Goal: Task Accomplishment & Management: Complete application form

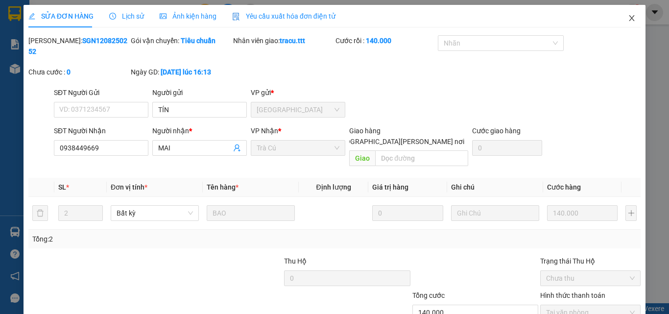
click at [628, 19] on icon "close" at bounding box center [632, 18] width 8 height 8
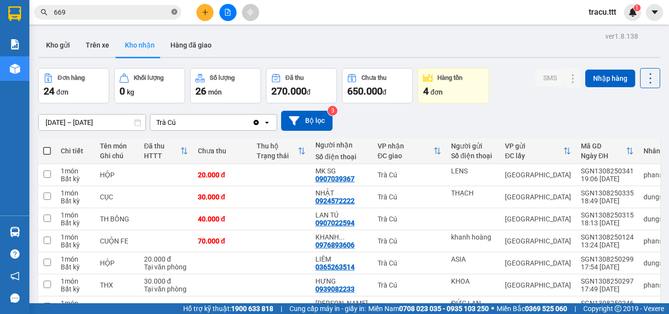
click at [174, 16] on span at bounding box center [175, 12] width 6 height 9
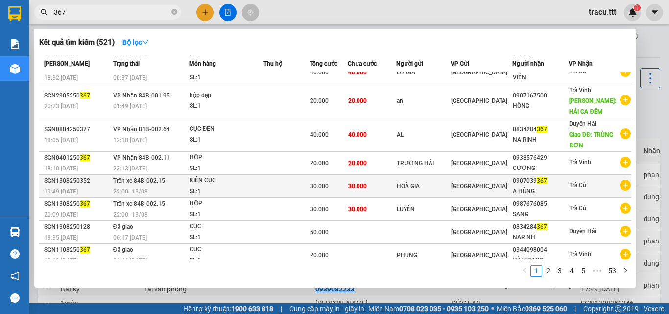
scroll to position [65, 0]
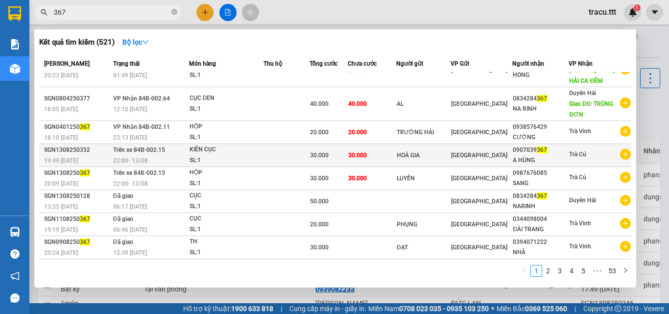
type input "367"
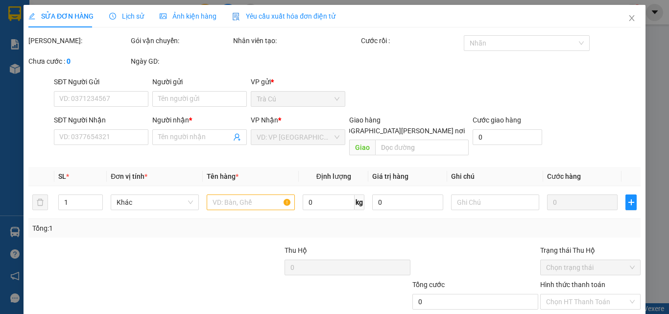
type input "AL"
type input "0834284367"
type input "NA RINH"
type input "TRÙNG ĐƠN"
type input "40.000"
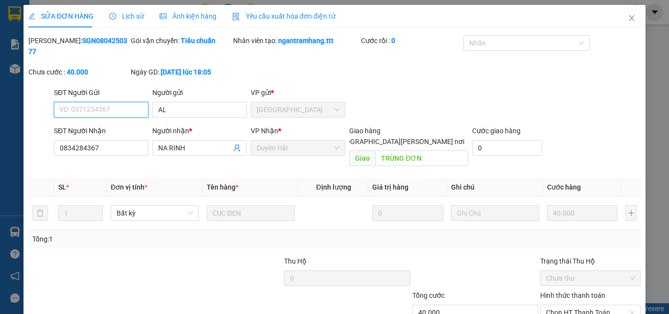
scroll to position [46, 0]
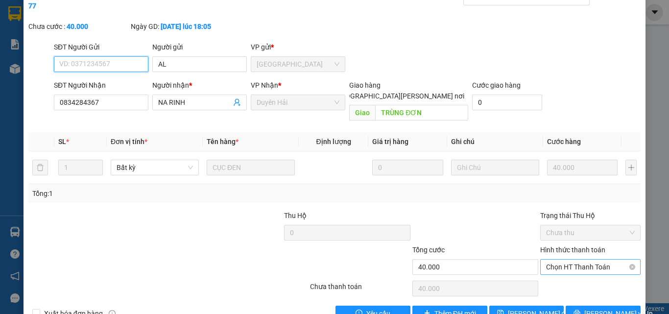
click at [584, 260] on span "Chọn HT Thanh Toán" at bounding box center [590, 267] width 89 height 15
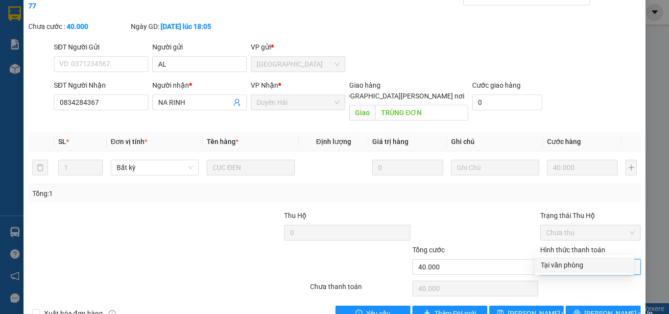
drag, startPoint x: 579, startPoint y: 263, endPoint x: 559, endPoint y: 272, distance: 22.1
click at [578, 263] on div "Tại văn phòng" at bounding box center [585, 265] width 88 height 11
type input "0"
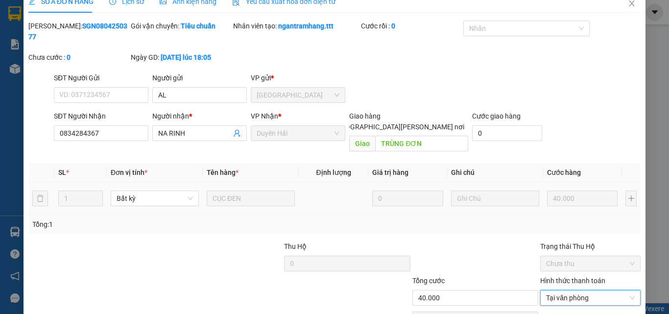
scroll to position [0, 0]
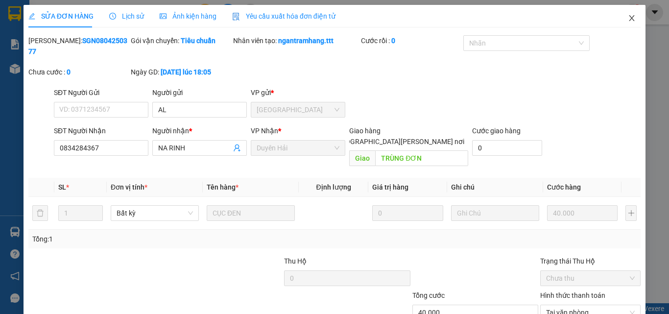
click at [630, 18] on icon "close" at bounding box center [632, 18] width 5 height 6
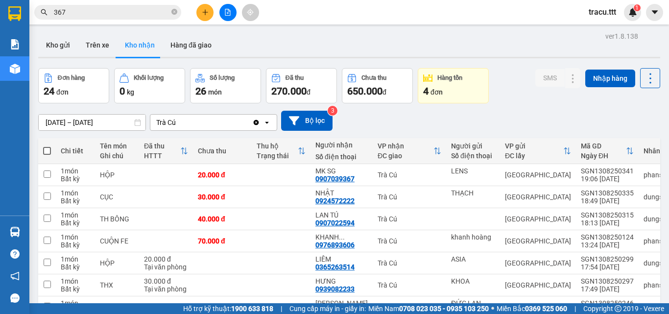
click at [134, 11] on input "367" at bounding box center [112, 12] width 116 height 11
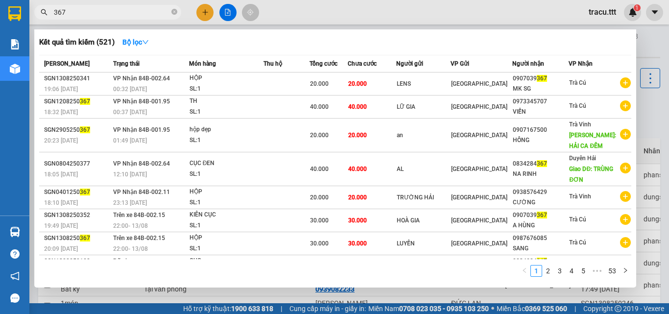
click at [226, 9] on div at bounding box center [334, 157] width 669 height 314
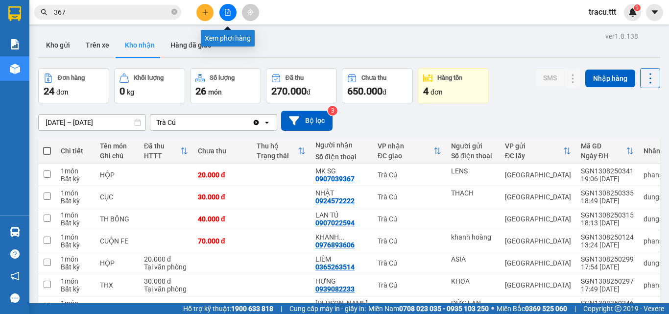
click at [226, 9] on icon "file-add" at bounding box center [227, 12] width 5 height 7
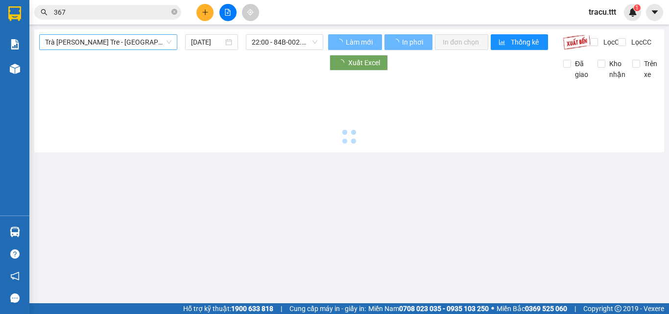
click at [115, 44] on span "Trà [PERSON_NAME] Tre - [GEOGRAPHIC_DATA]" at bounding box center [108, 42] width 126 height 15
type input "[DATE]"
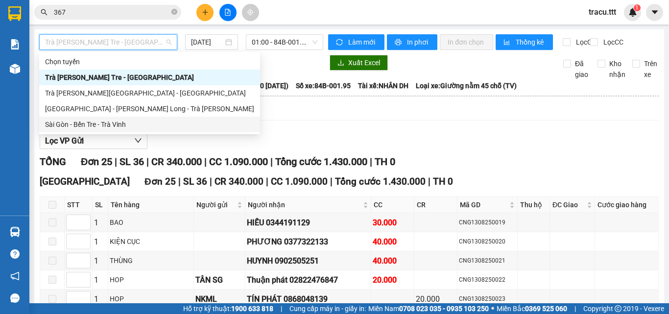
click at [115, 125] on div "Sài Gòn - Bến Tre - Trà Vinh" at bounding box center [149, 124] width 209 height 11
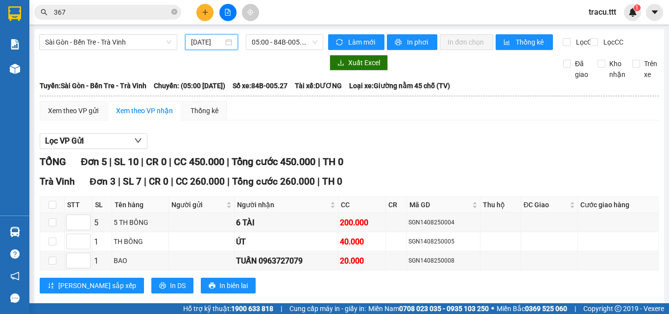
click at [224, 41] on div "[DATE]" at bounding box center [211, 42] width 41 height 11
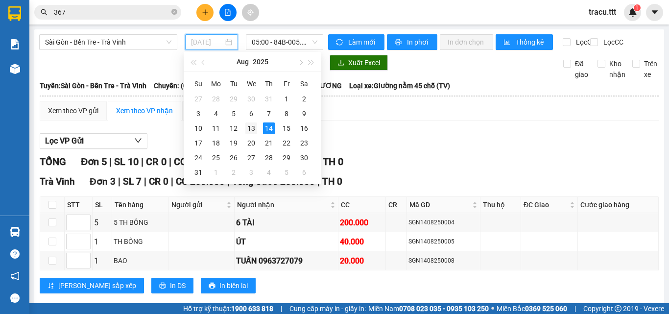
click at [254, 132] on div "13" at bounding box center [252, 129] width 12 height 12
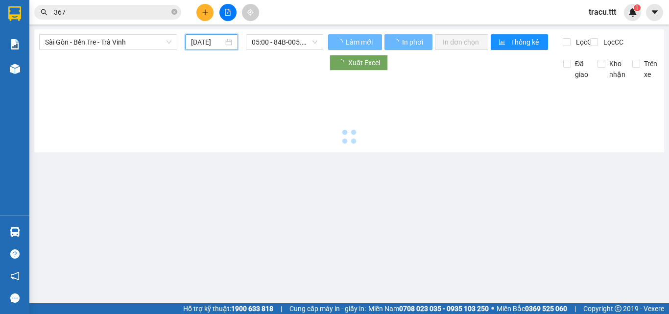
type input "[DATE]"
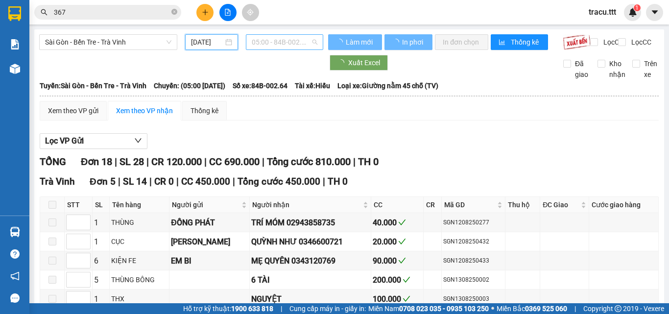
click at [285, 44] on span "05:00 - 84B-002.64" at bounding box center [285, 42] width 66 height 15
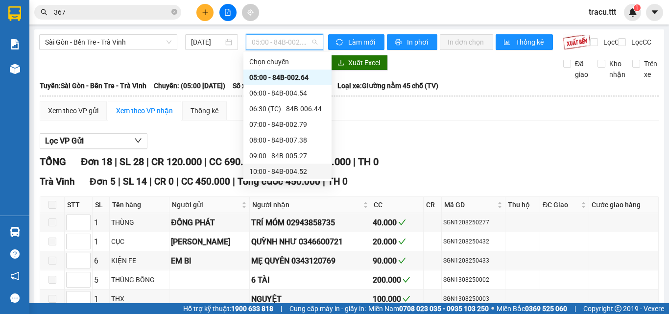
scroll to position [220, 0]
click at [305, 173] on div "22:00 - 84B-002.15" at bounding box center [287, 171] width 76 height 11
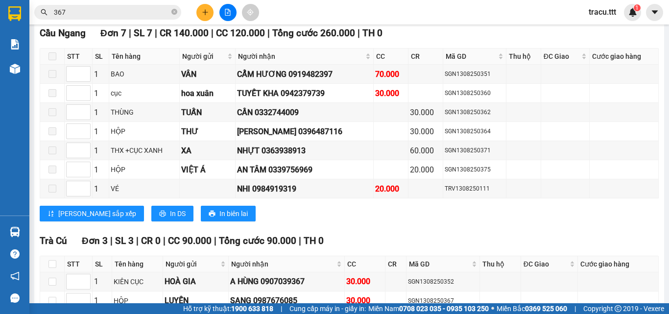
scroll to position [686, 0]
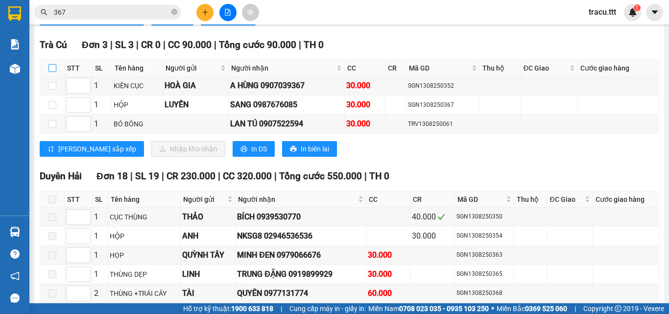
click at [49, 72] on input "checkbox" at bounding box center [53, 68] width 8 height 8
checkbox input "true"
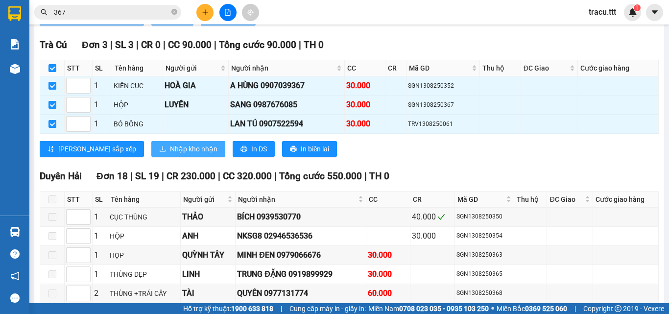
click at [172, 154] on span "Nhập kho nhận" at bounding box center [194, 149] width 48 height 11
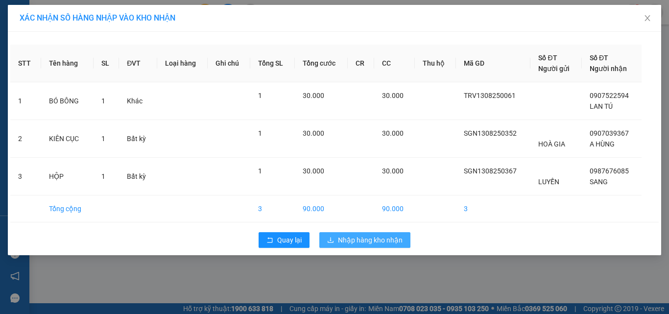
click at [403, 239] on button "Nhập hàng kho nhận" at bounding box center [365, 240] width 91 height 16
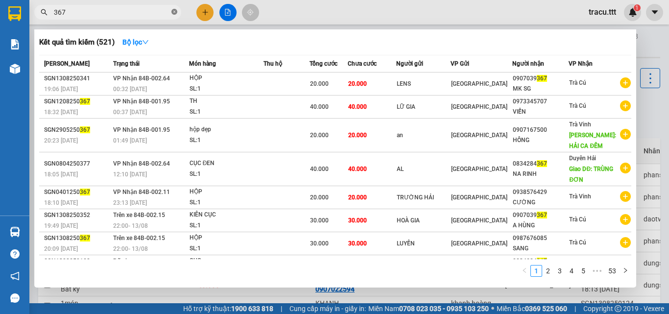
click at [174, 13] on icon "close-circle" at bounding box center [175, 12] width 6 height 6
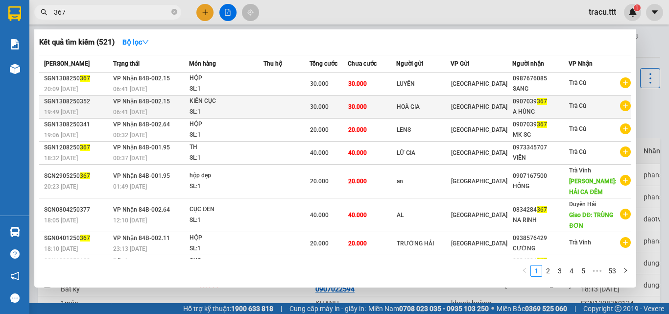
type input "367"
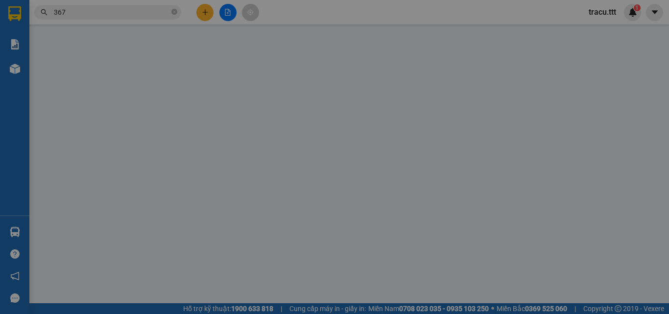
type input "HOÀ GIA"
type input "0907039367"
type input "A HÙNG"
type input "30.000"
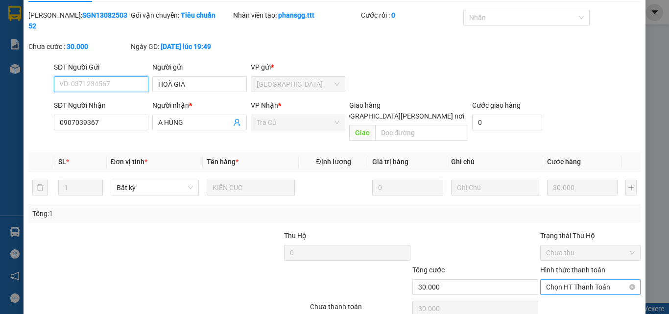
scroll to position [50, 0]
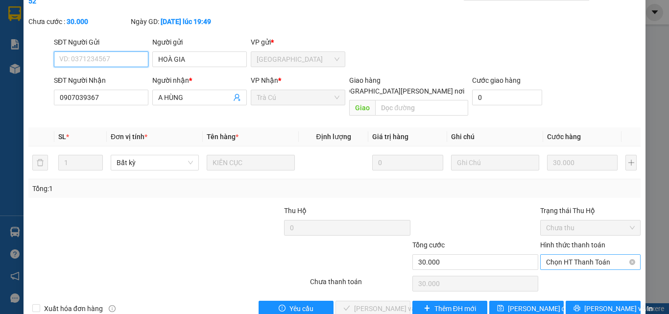
click at [550, 255] on span "Chọn HT Thanh Toán" at bounding box center [590, 262] width 89 height 15
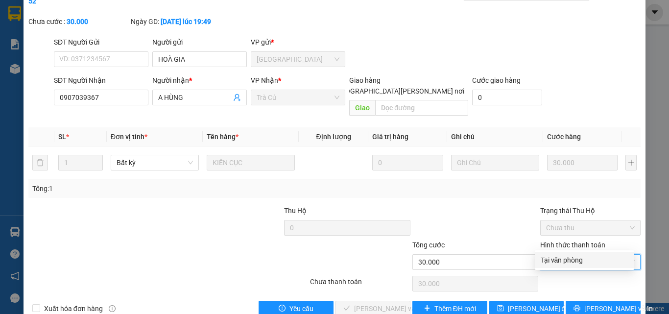
drag, startPoint x: 547, startPoint y: 254, endPoint x: 535, endPoint y: 257, distance: 12.5
click at [547, 255] on div "Tại văn phòng" at bounding box center [584, 260] width 99 height 16
type input "0"
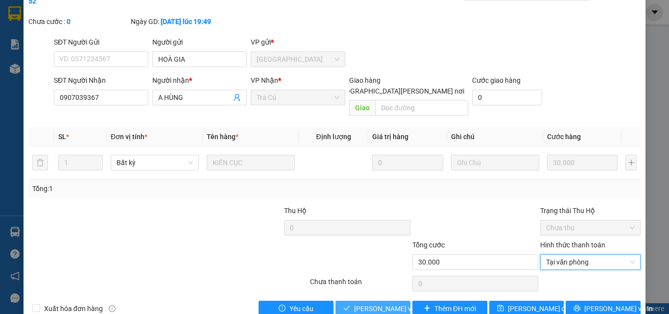
click at [387, 303] on span "[PERSON_NAME] và [PERSON_NAME] hàng" at bounding box center [420, 308] width 132 height 11
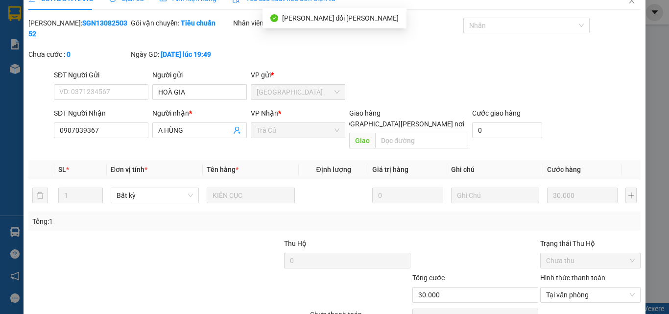
scroll to position [1, 0]
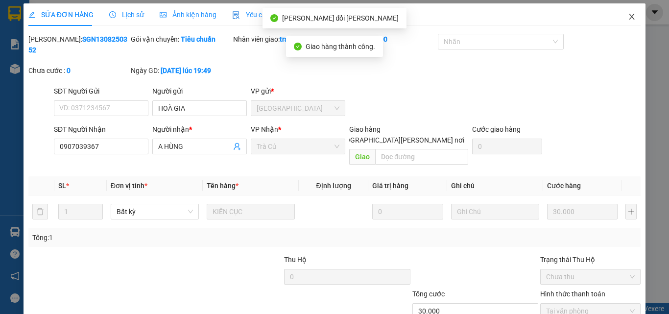
click at [627, 13] on span "Close" at bounding box center [632, 16] width 27 height 27
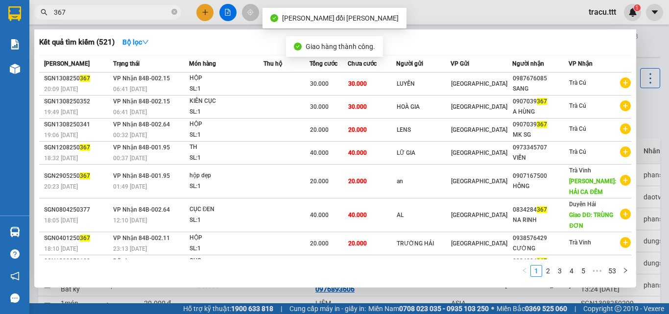
click at [137, 12] on input "367" at bounding box center [112, 12] width 116 height 11
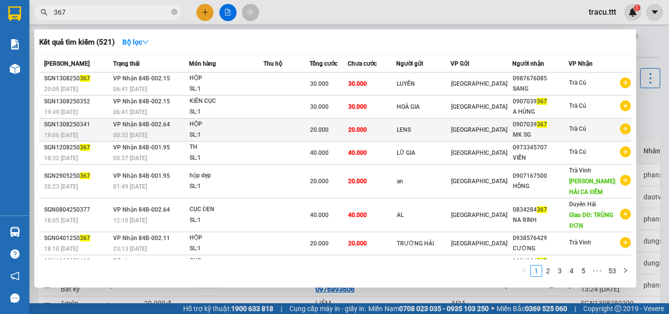
click at [510, 134] on div "[GEOGRAPHIC_DATA]" at bounding box center [481, 129] width 61 height 11
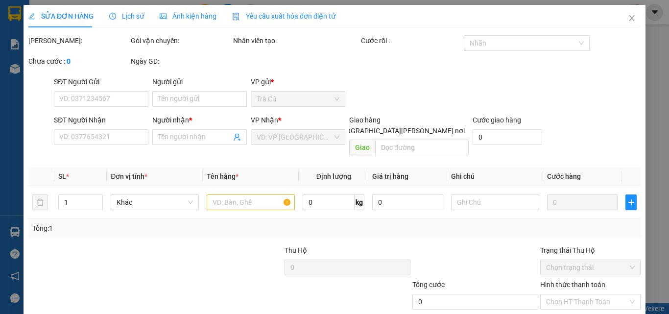
type input "LENS"
type input "0907039367"
type input "MK SG"
type input "20.000"
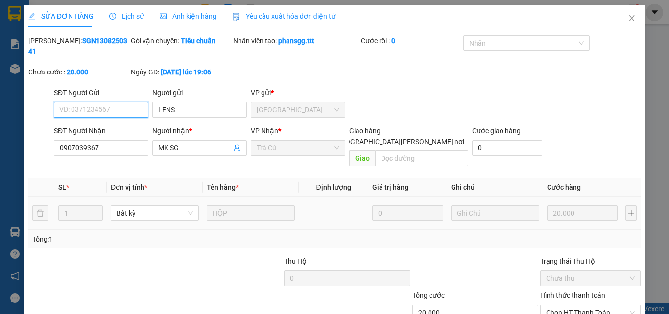
scroll to position [50, 0]
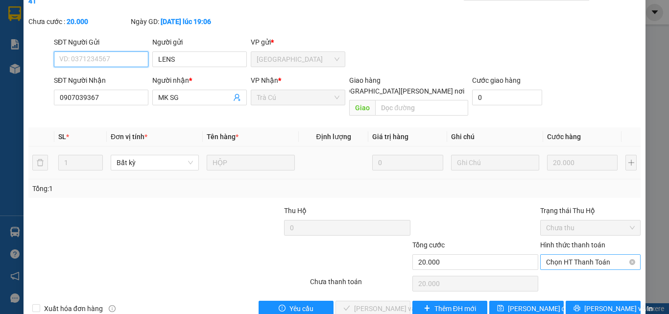
click at [580, 255] on span "Chọn HT Thanh Toán" at bounding box center [590, 262] width 89 height 15
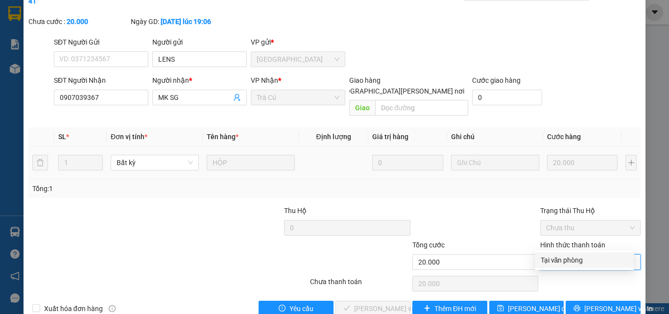
drag, startPoint x: 566, startPoint y: 261, endPoint x: 557, endPoint y: 261, distance: 8.3
click at [565, 261] on div "Tại văn phòng" at bounding box center [585, 260] width 88 height 11
type input "0"
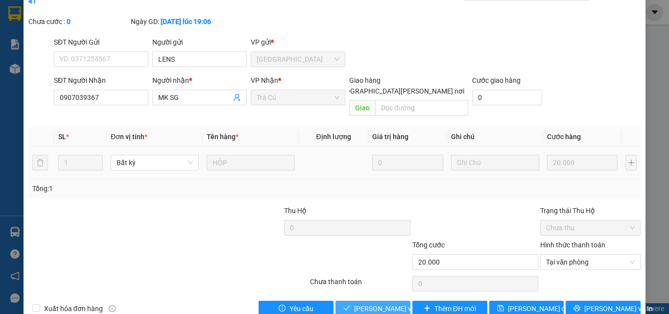
click at [371, 303] on span "[PERSON_NAME] và [PERSON_NAME] hàng" at bounding box center [420, 308] width 132 height 11
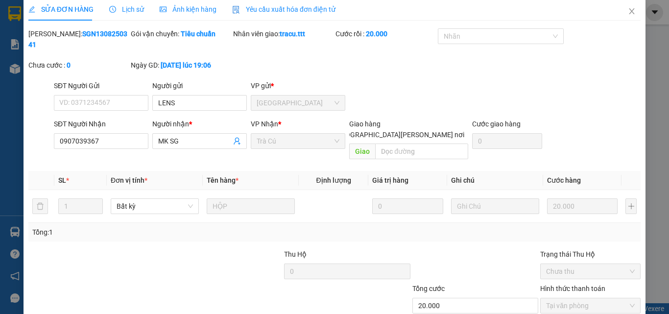
scroll to position [0, 0]
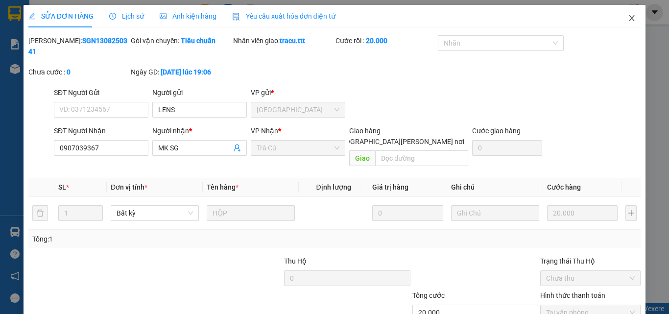
click at [629, 25] on span "Close" at bounding box center [632, 18] width 27 height 27
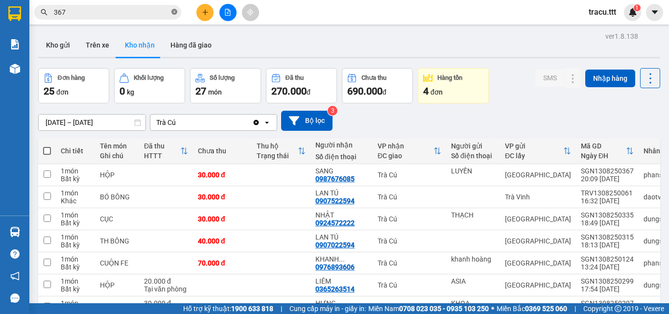
click at [176, 11] on icon "close-circle" at bounding box center [175, 12] width 6 height 6
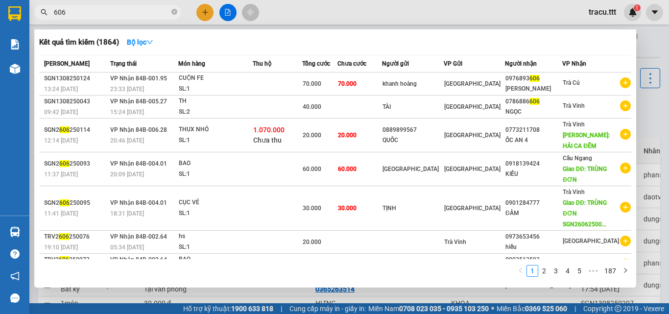
type input "606"
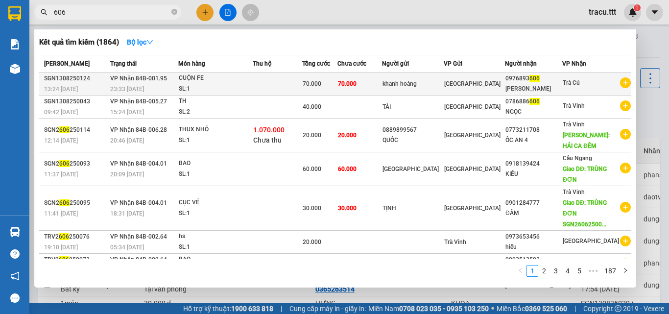
click at [302, 77] on td at bounding box center [277, 84] width 49 height 23
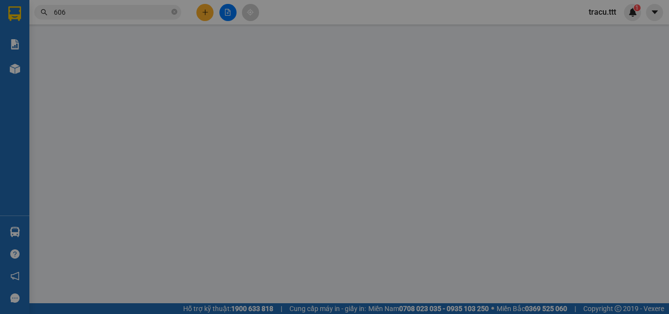
type input "khanh hoàng"
type input "0976893606"
type input "[PERSON_NAME]"
type input "70.000"
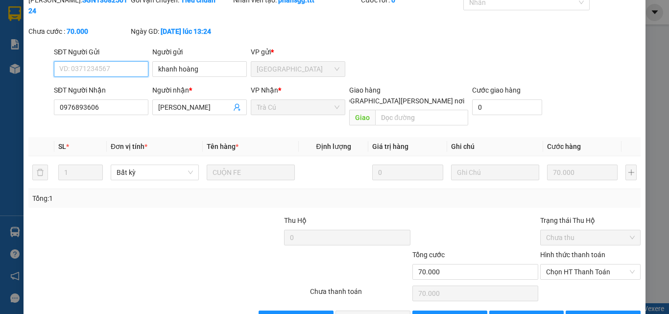
scroll to position [50, 0]
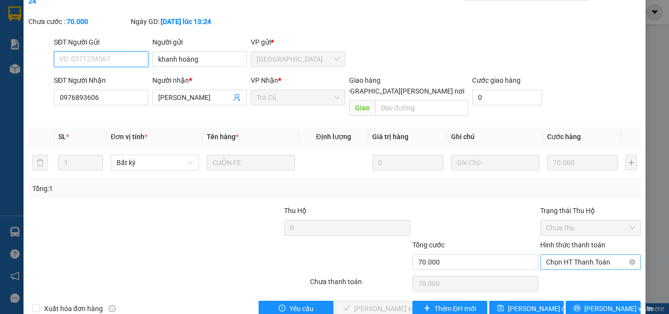
click at [592, 255] on span "Chọn HT Thanh Toán" at bounding box center [590, 262] width 89 height 15
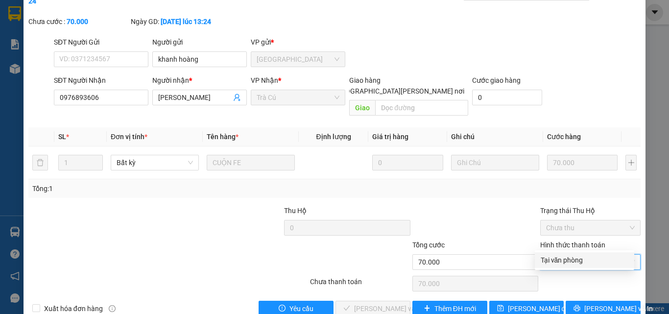
click at [575, 264] on div "Tại văn phòng" at bounding box center [585, 260] width 88 height 11
type input "0"
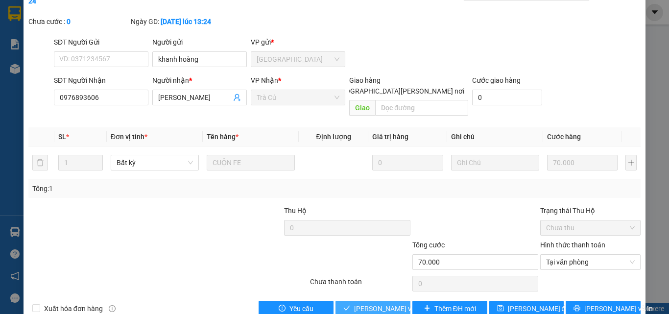
click at [380, 303] on span "[PERSON_NAME] và [PERSON_NAME] hàng" at bounding box center [420, 308] width 132 height 11
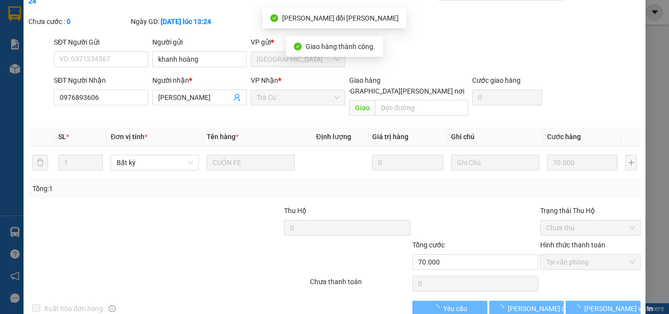
scroll to position [0, 0]
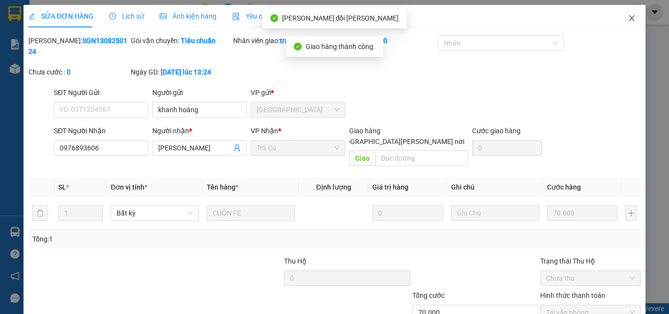
click at [629, 18] on span "Close" at bounding box center [632, 18] width 27 height 27
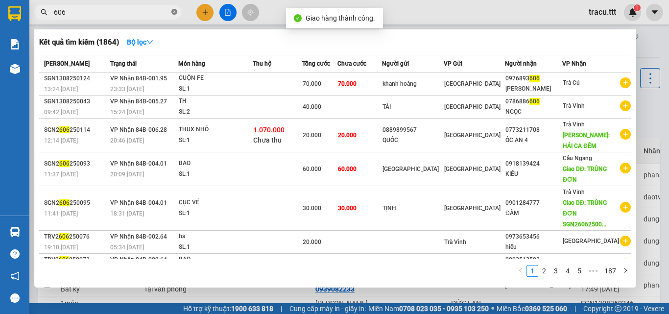
click at [175, 10] on icon "close-circle" at bounding box center [175, 12] width 6 height 6
type input "669"
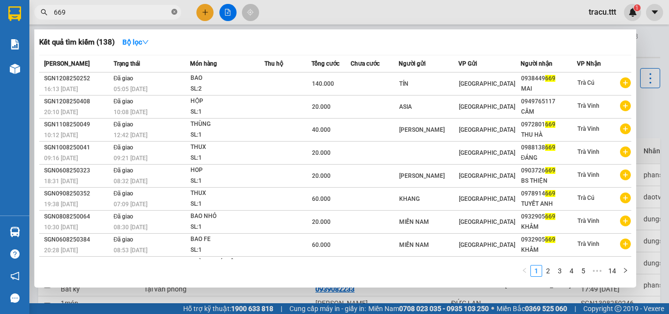
click at [173, 15] on icon "close-circle" at bounding box center [175, 12] width 6 height 6
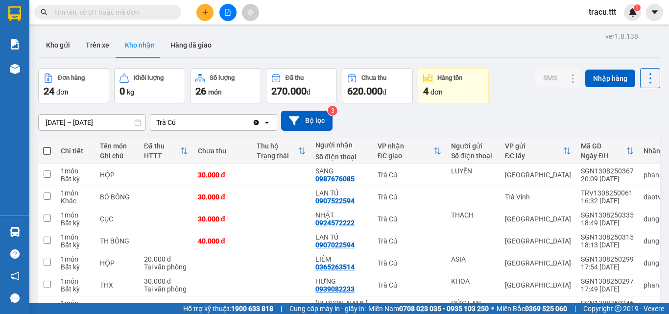
click at [148, 13] on input "text" at bounding box center [112, 12] width 116 height 11
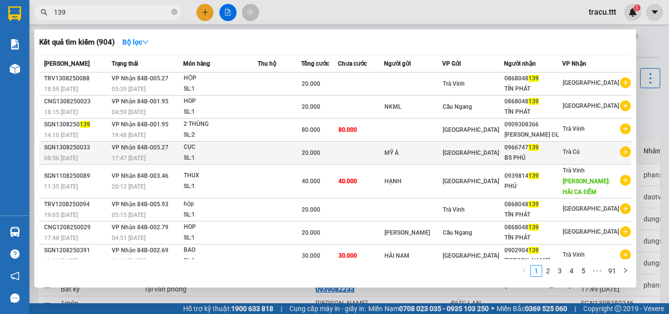
type input "139"
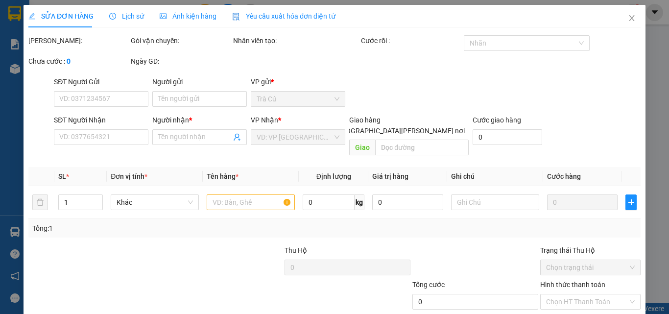
type input "MỸ Á"
type input "0966747139"
type input "BS PHÚ"
type input "20.000"
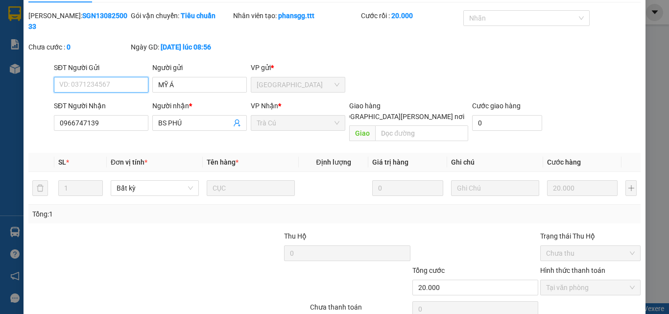
scroll to position [46, 0]
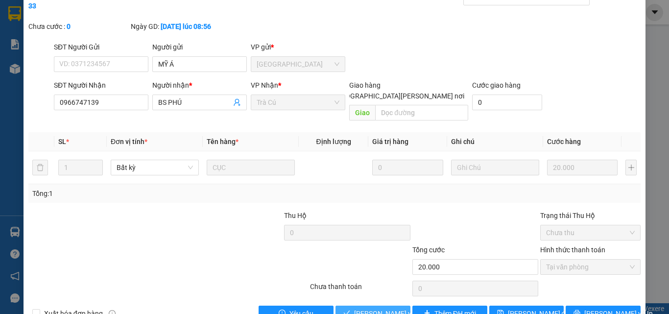
click at [396, 308] on span "[PERSON_NAME] và [PERSON_NAME] hàng" at bounding box center [420, 313] width 132 height 11
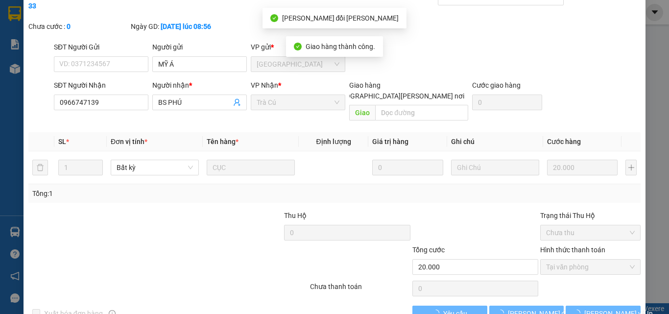
scroll to position [0, 0]
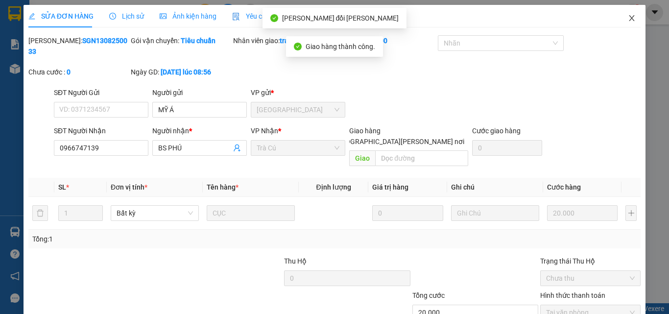
click at [628, 22] on icon "close" at bounding box center [632, 18] width 8 height 8
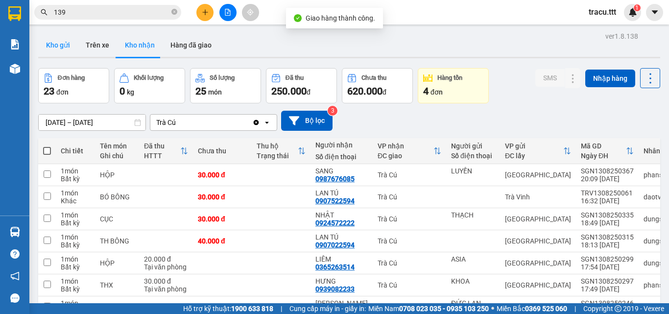
click at [68, 47] on button "Kho gửi" at bounding box center [58, 45] width 40 height 24
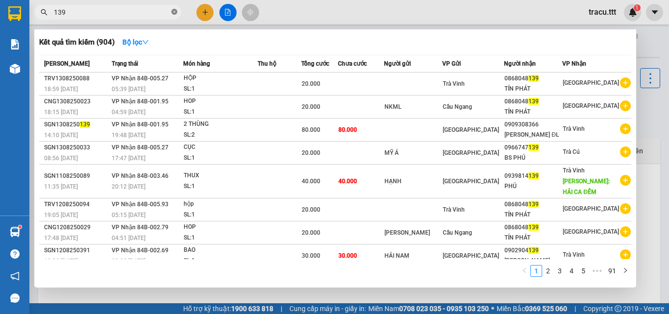
click at [172, 12] on icon "close-circle" at bounding box center [175, 12] width 6 height 6
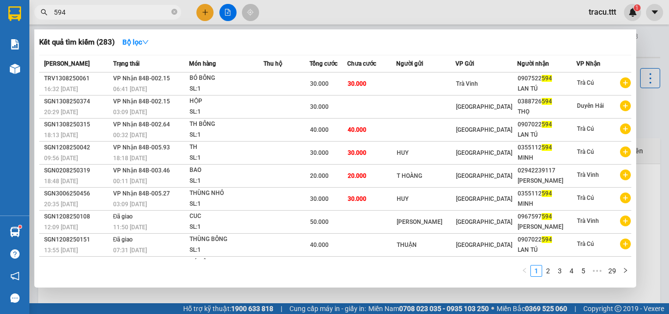
type input "594"
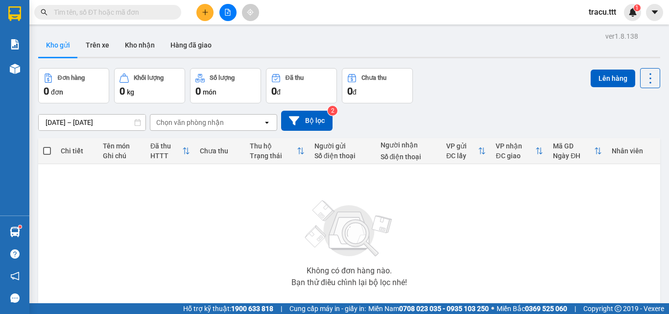
click at [167, 10] on input "text" at bounding box center [112, 12] width 116 height 11
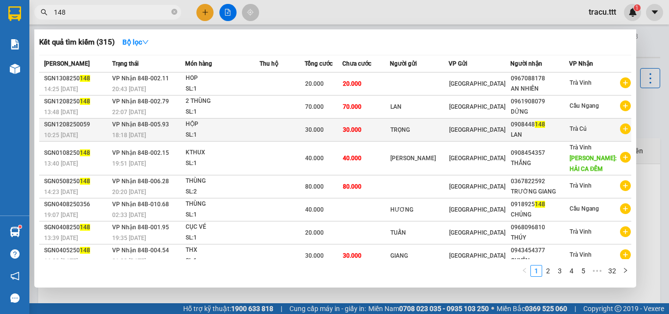
type input "148"
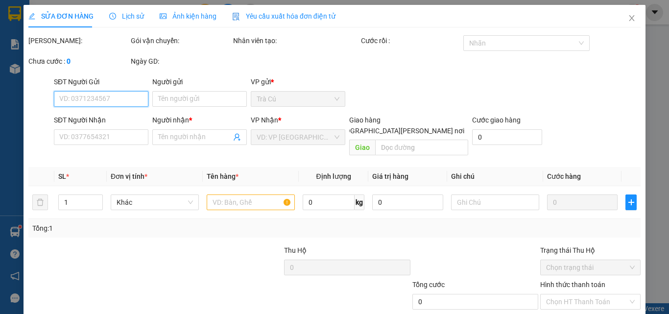
scroll to position [50, 0]
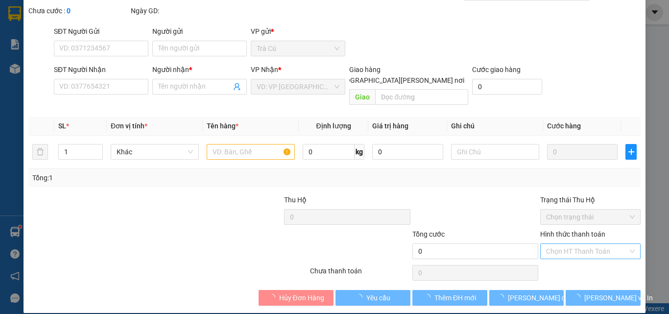
click at [572, 247] on div "Chọn HT Thanh Toán" at bounding box center [591, 252] width 100 height 16
type input "TRỌNG"
type input "0908448148"
type input "LAN"
type input "30.000"
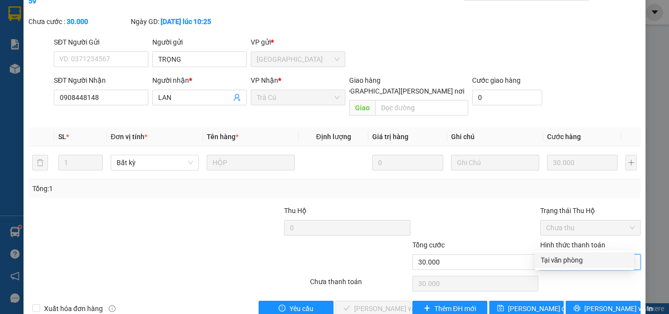
click at [571, 262] on div "Tại văn phòng" at bounding box center [585, 260] width 88 height 11
type input "0"
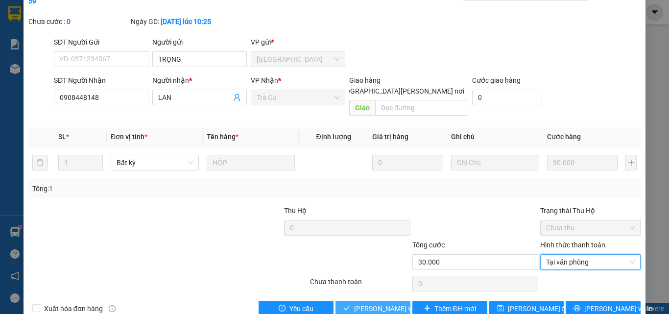
drag, startPoint x: 365, startPoint y: 278, endPoint x: 365, endPoint y: 288, distance: 9.3
click at [365, 279] on div "Total Paid Fee 0 Total UnPaid Fee 30.000 Cash Collection Total Fee Mã ĐH: SGN12…" at bounding box center [334, 151] width 613 height 332
click at [365, 303] on span "[PERSON_NAME] và [PERSON_NAME] hàng" at bounding box center [420, 308] width 132 height 11
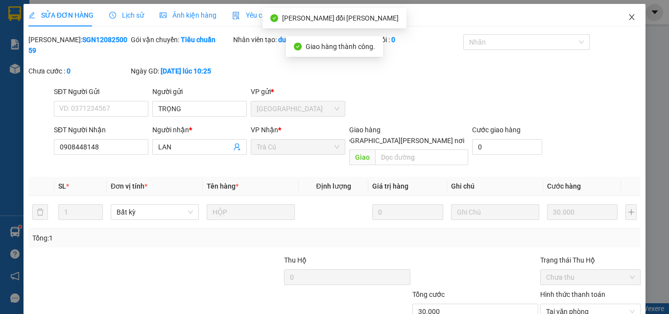
scroll to position [0, 0]
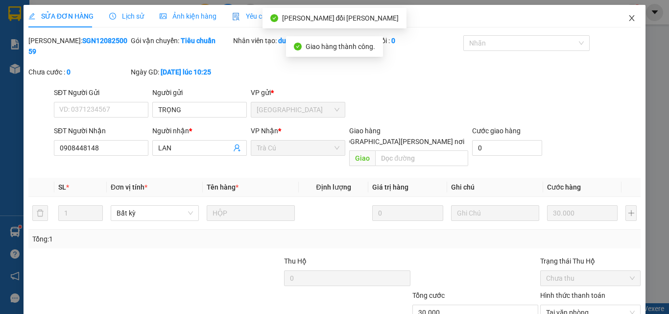
click at [628, 20] on icon "close" at bounding box center [632, 18] width 8 height 8
